Goal: Find specific fact: Find specific fact

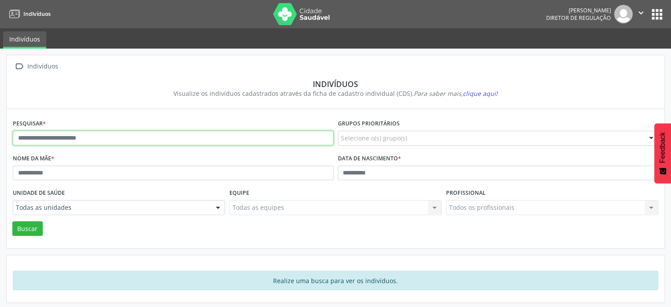
click at [37, 137] on input "text" at bounding box center [173, 138] width 321 height 15
click at [12, 221] on button "Buscar" at bounding box center [27, 228] width 30 height 15
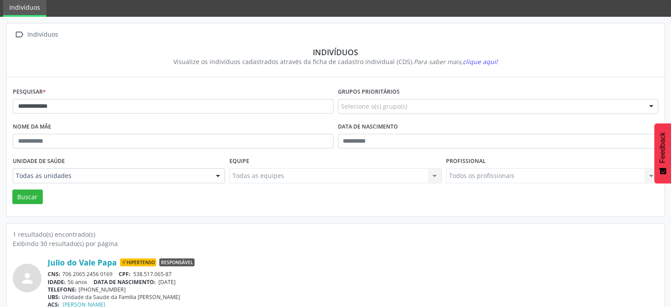
scroll to position [53, 0]
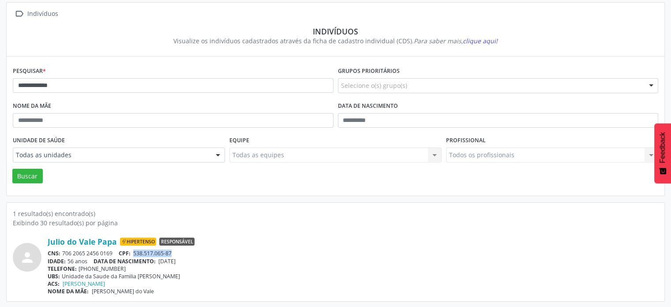
drag, startPoint x: 139, startPoint y: 253, endPoint x: 175, endPoint y: 254, distance: 36.6
click at [175, 254] on div "CNS: 706 2065 2456 0169 CPF: 538.517.065-87" at bounding box center [353, 253] width 611 height 8
copy span "538.517.065-87"
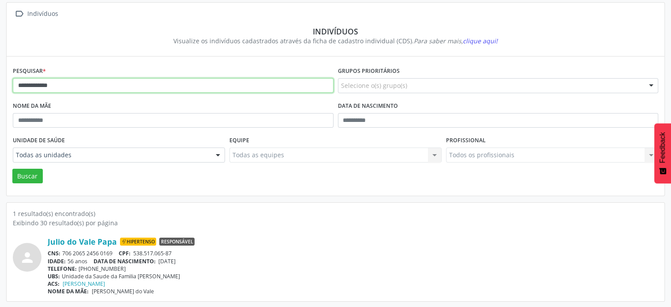
click at [94, 86] on input "**********" at bounding box center [173, 85] width 321 height 15
click at [12, 169] on button "Buscar" at bounding box center [27, 176] width 30 height 15
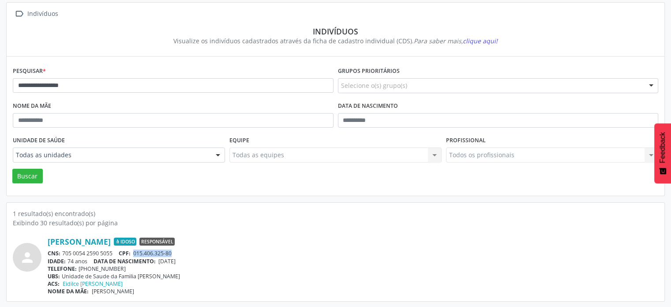
drag, startPoint x: 134, startPoint y: 252, endPoint x: 174, endPoint y: 253, distance: 39.7
click at [174, 253] on div "CNS: 705 0054 2590 5055 CPF: 015.406.325-80" at bounding box center [353, 253] width 611 height 8
copy span "015.406.325-80"
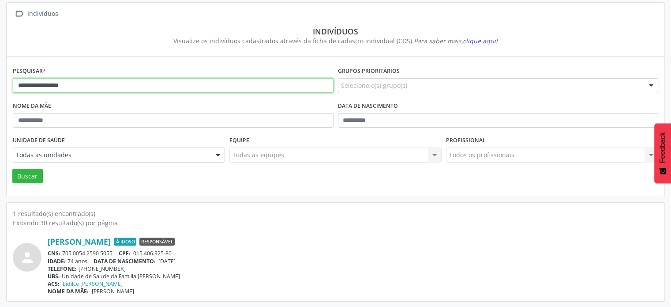
click at [79, 84] on input "**********" at bounding box center [173, 85] width 321 height 15
type input "**********"
click at [12, 169] on button "Buscar" at bounding box center [27, 176] width 30 height 15
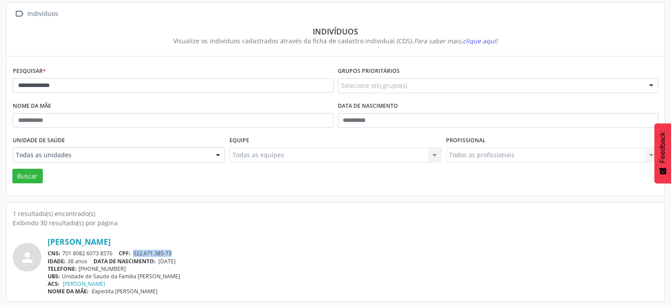
drag, startPoint x: 136, startPoint y: 250, endPoint x: 185, endPoint y: 251, distance: 48.5
click at [185, 251] on div "CNS: 701 8082 6073 8576 CPF: 022.671.385-73" at bounding box center [353, 253] width 611 height 8
copy span "022.671.385-73"
